Goal: Transaction & Acquisition: Download file/media

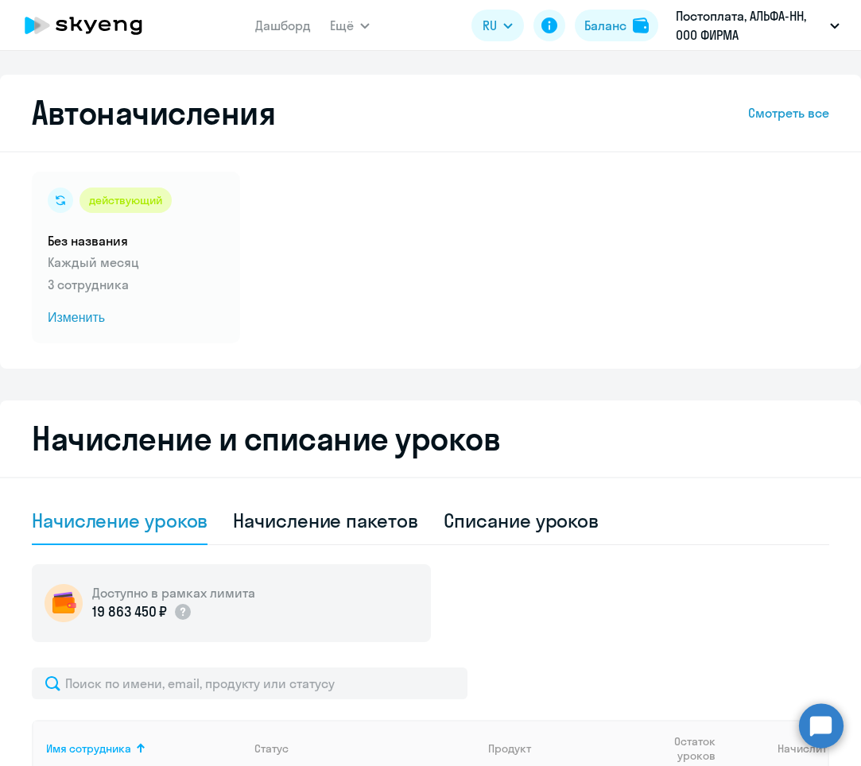
select select "10"
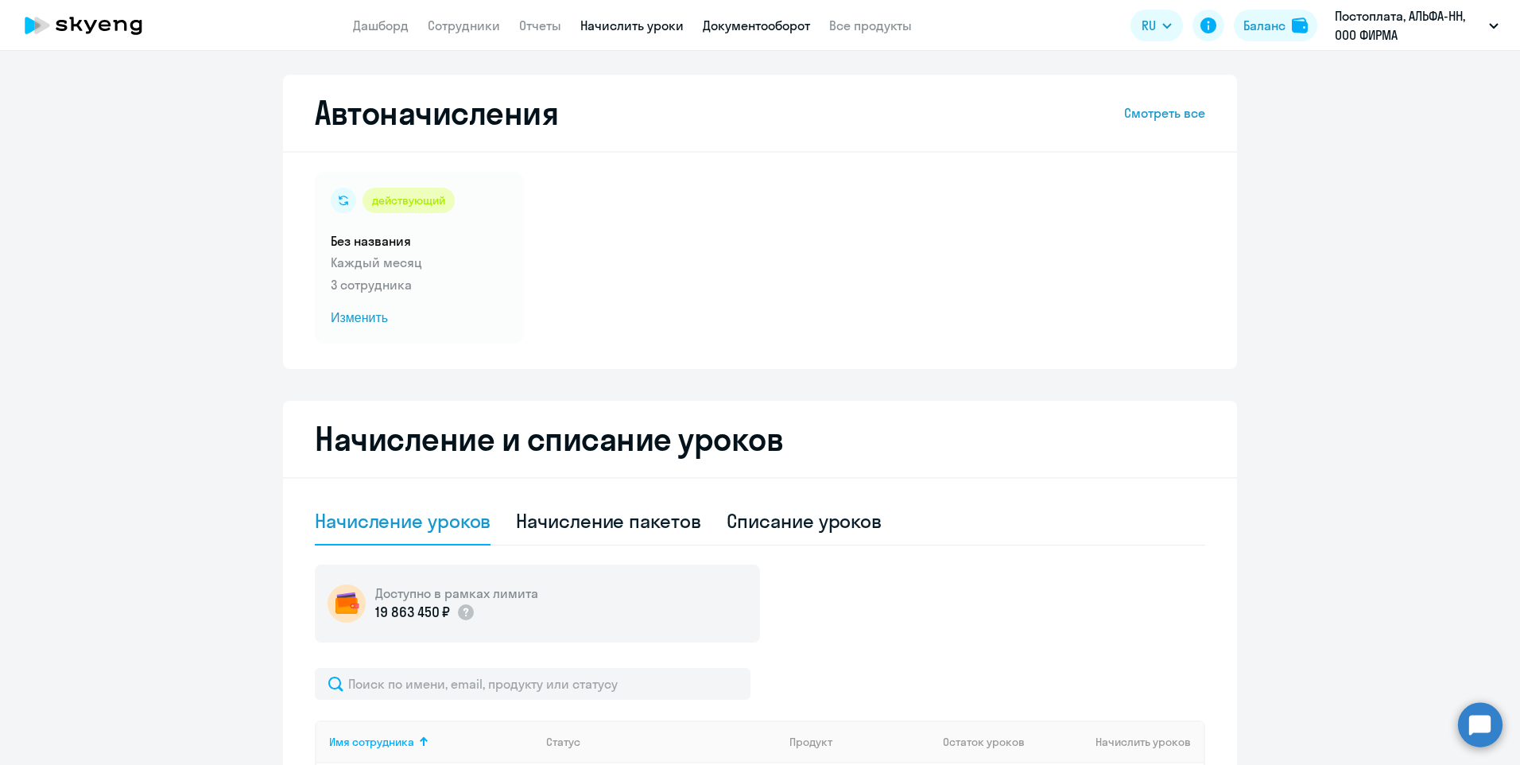
click at [770, 21] on link "Документооборот" at bounding box center [756, 25] width 107 height 16
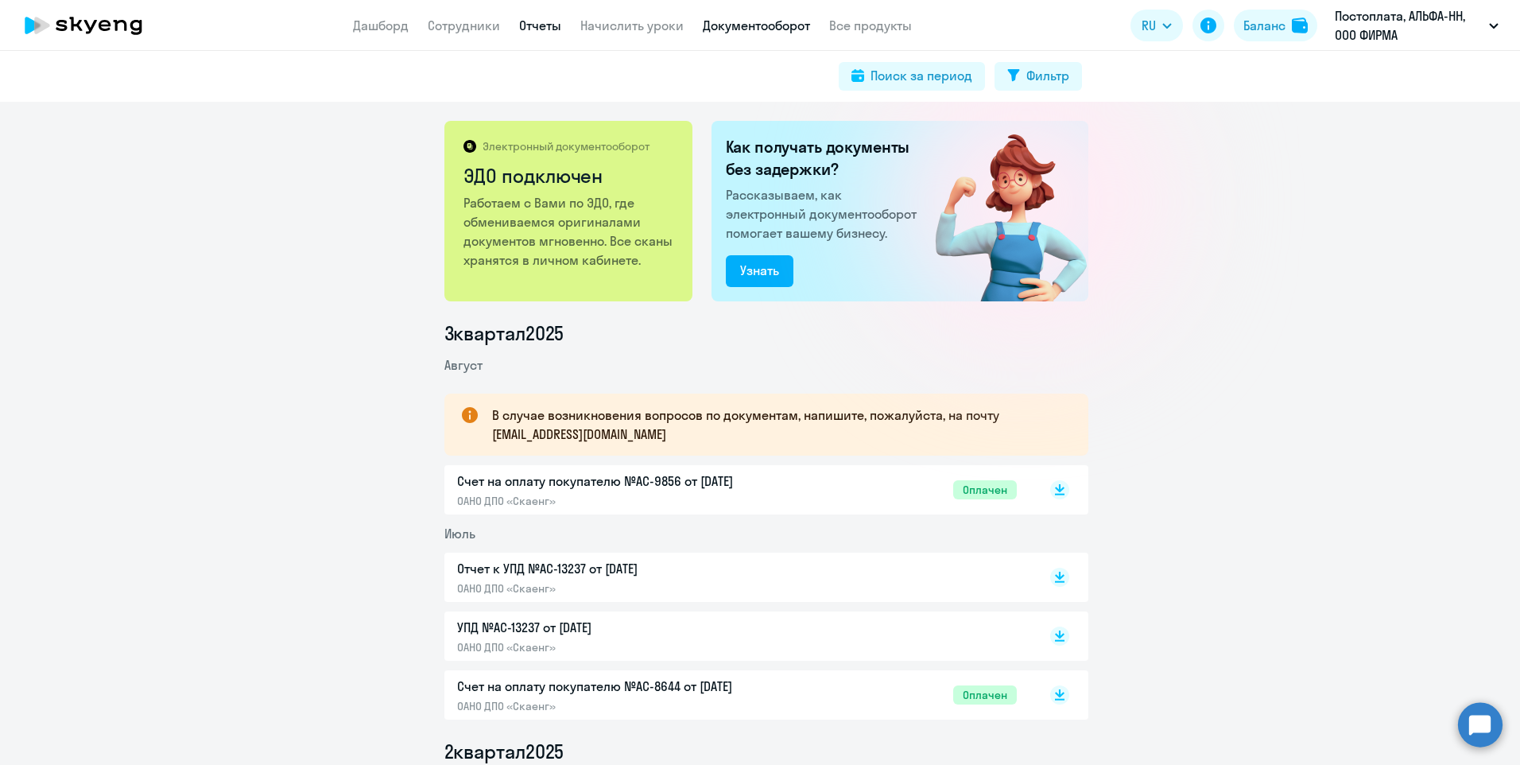
click at [553, 23] on link "Отчеты" at bounding box center [540, 25] width 42 height 16
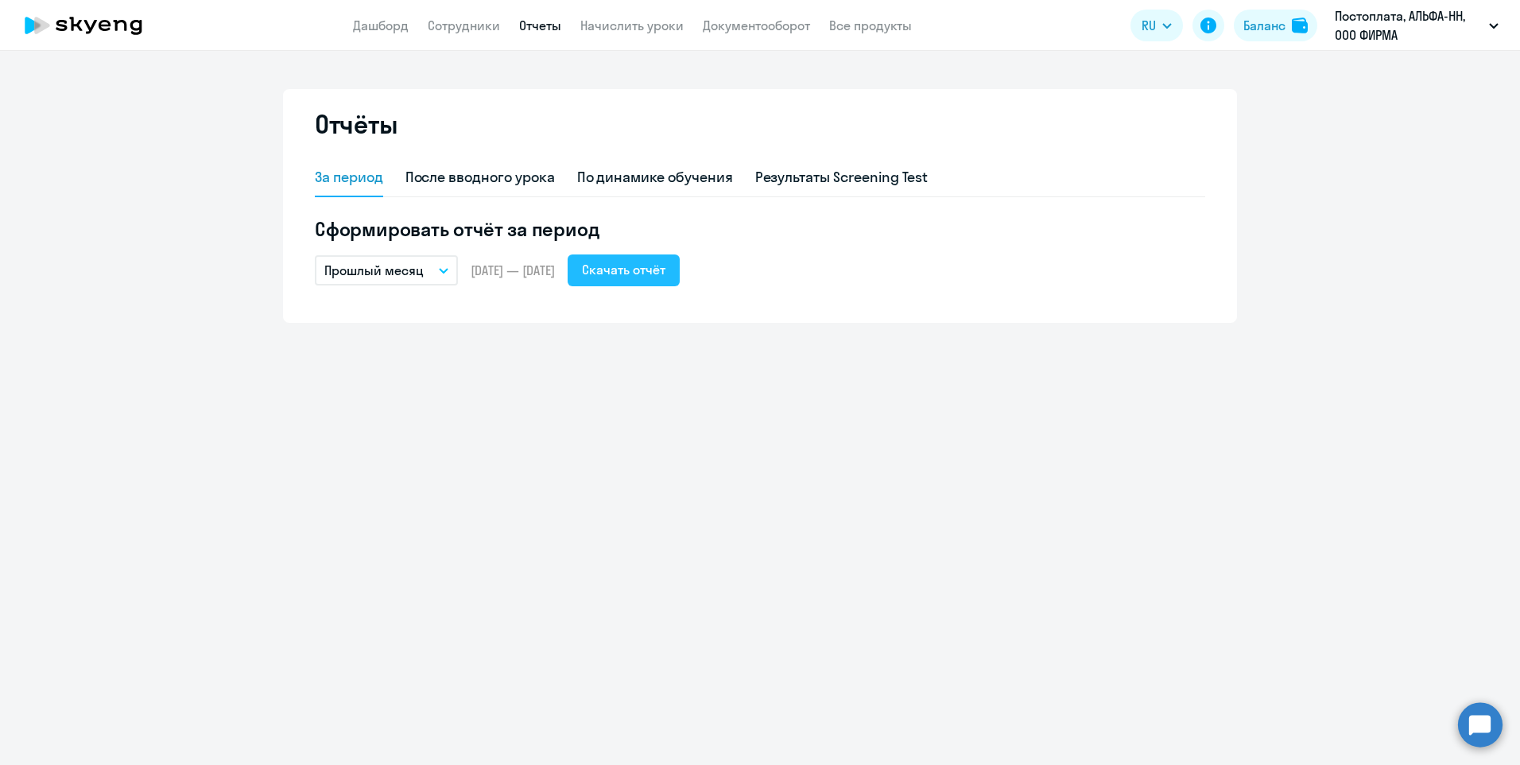
click at [641, 277] on div "Скачать отчёт" at bounding box center [623, 269] width 83 height 19
drag, startPoint x: 953, startPoint y: 436, endPoint x: 840, endPoint y: 399, distance: 118.9
click at [860, 436] on div "Отчёты За период После вводного урока По динамике обучения Результаты Screening…" at bounding box center [760, 408] width 1520 height 714
click at [436, 275] on button "Прошлый месяц" at bounding box center [386, 270] width 143 height 30
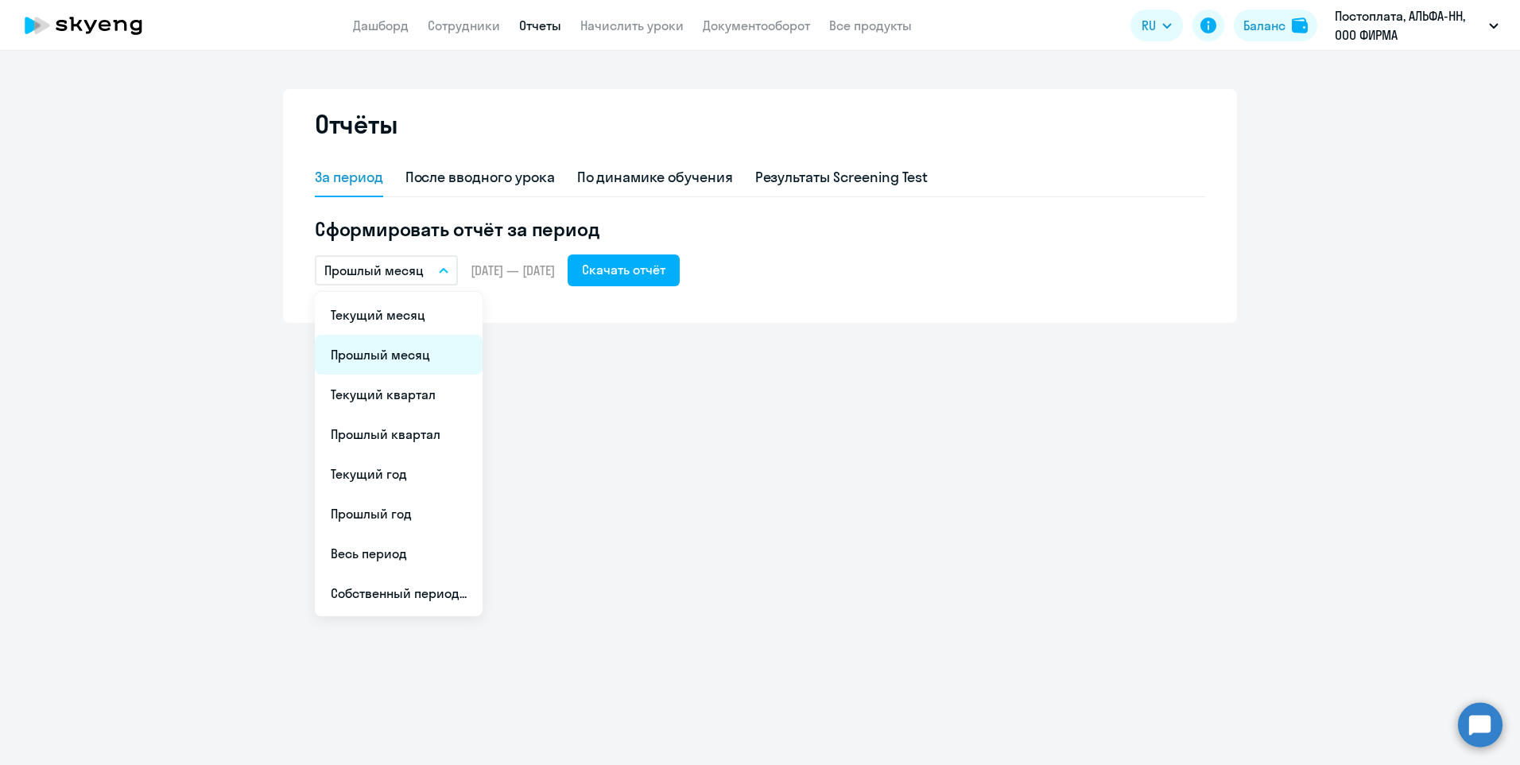
click at [393, 352] on li "Прошлый месяц" at bounding box center [399, 355] width 168 height 40
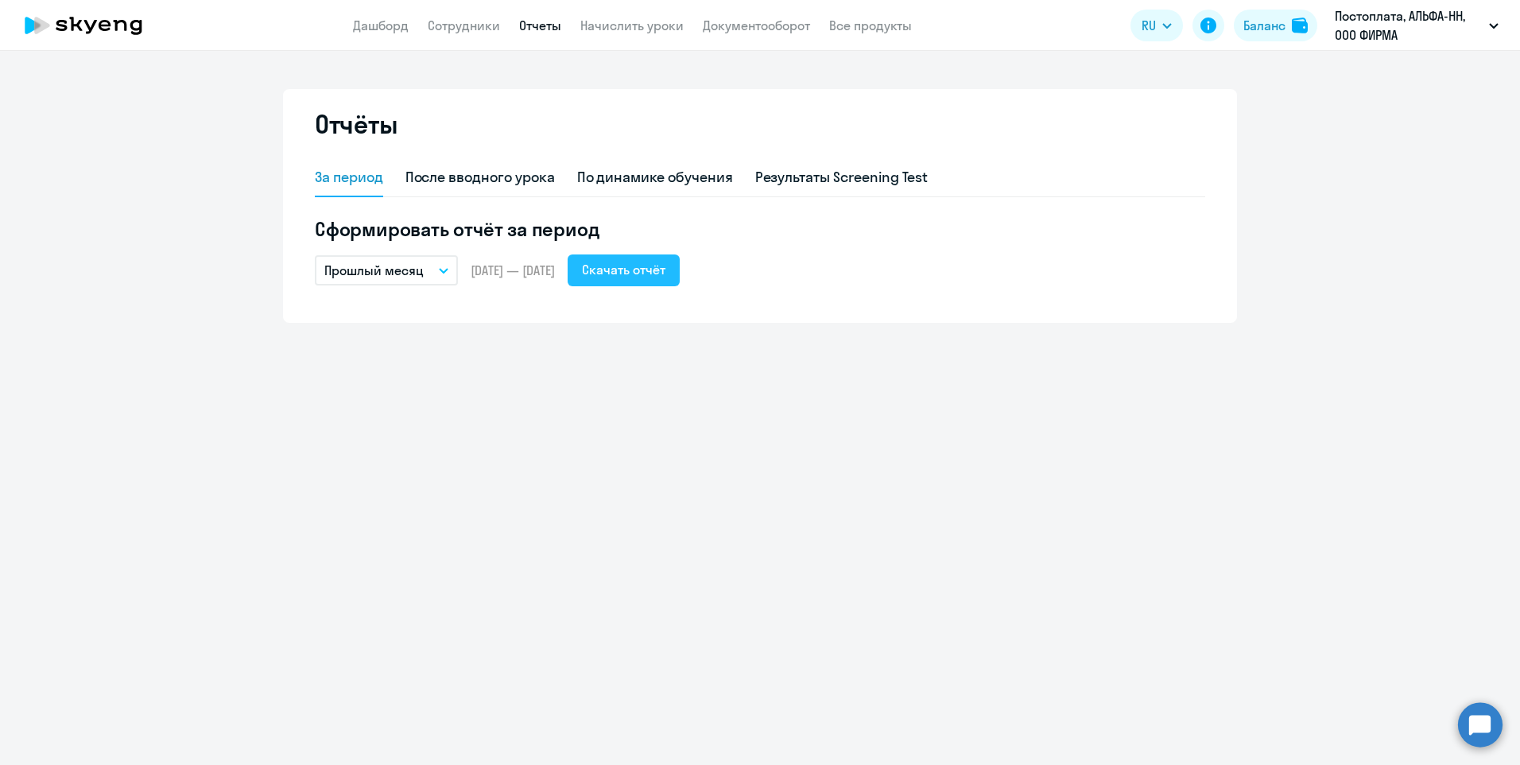
click at [665, 262] on div "Скачать отчёт" at bounding box center [623, 269] width 83 height 19
